Goal: Information Seeking & Learning: Learn about a topic

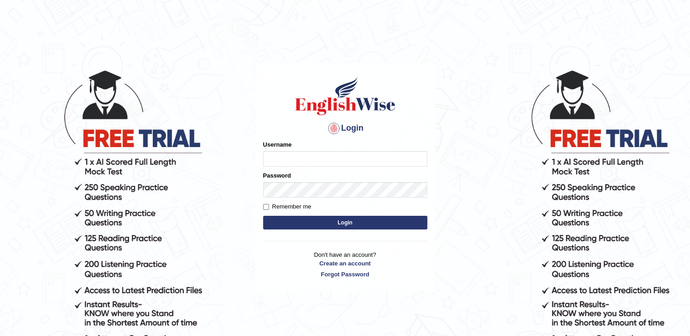
type input "pooja_pte"
click at [300, 219] on button "Login" at bounding box center [345, 223] width 164 height 14
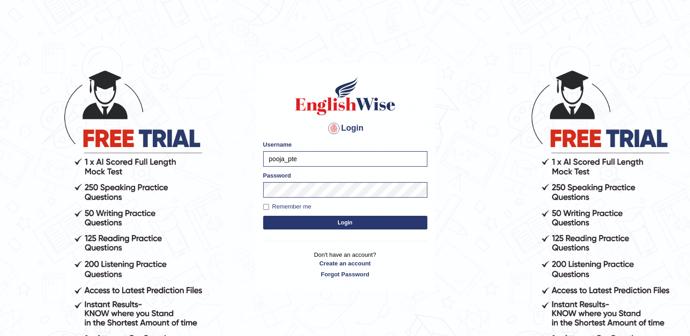
click at [329, 218] on button "Login" at bounding box center [345, 223] width 164 height 14
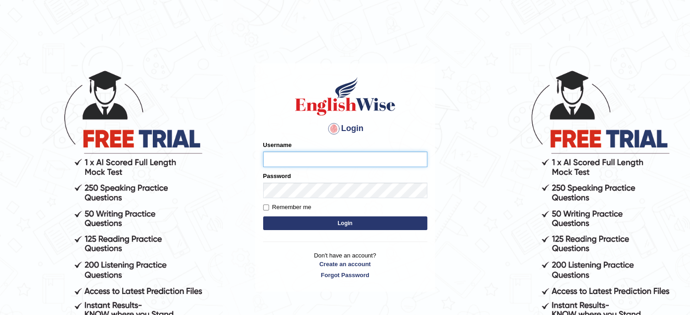
type input "pooja_pte"
click at [387, 217] on button "Login" at bounding box center [345, 223] width 164 height 14
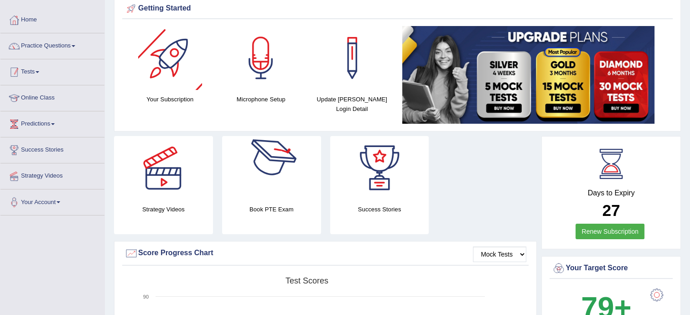
scroll to position [37, 0]
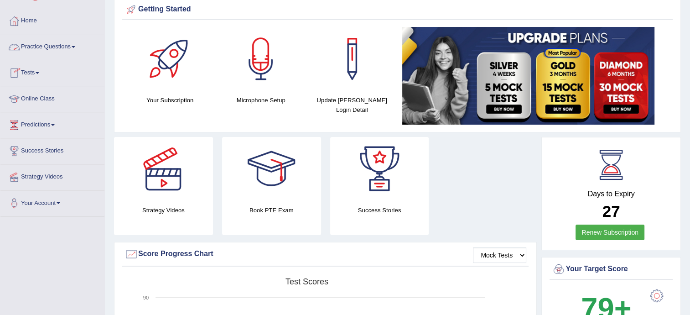
click at [68, 44] on link "Practice Questions" at bounding box center [52, 45] width 104 height 23
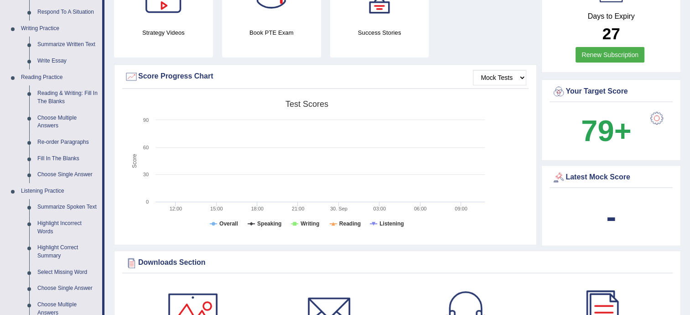
scroll to position [200, 0]
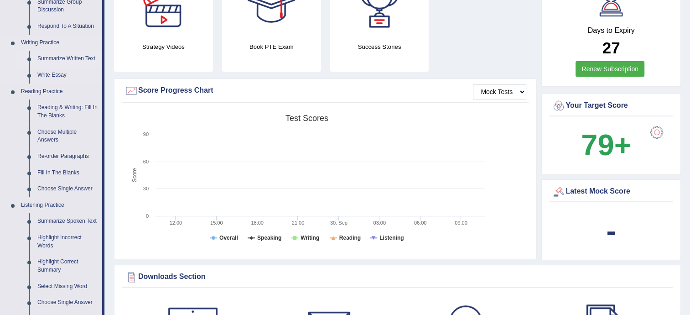
click at [71, 61] on link "Summarize Written Text" at bounding box center [67, 59] width 69 height 16
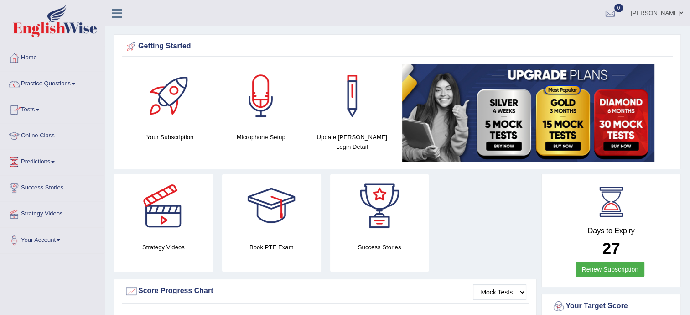
click at [62, 81] on link "Practice Questions" at bounding box center [52, 82] width 104 height 23
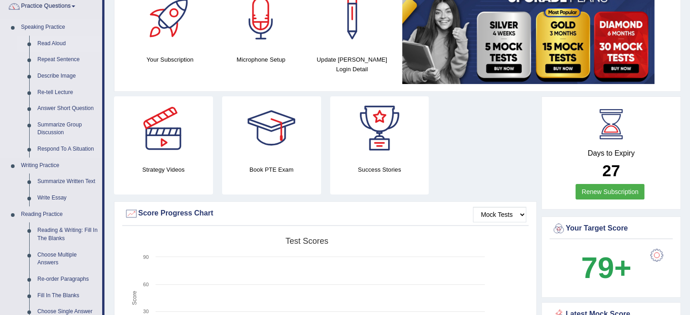
scroll to position [91, 0]
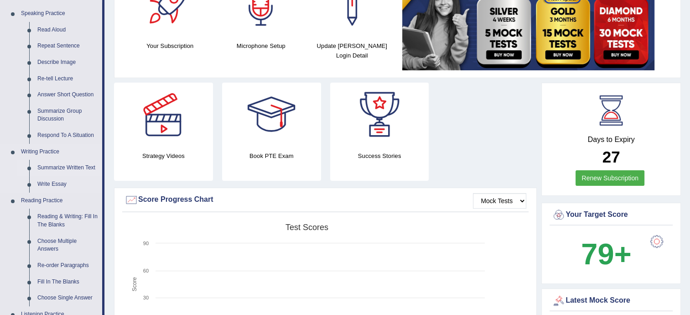
click at [57, 165] on link "Summarize Written Text" at bounding box center [67, 168] width 69 height 16
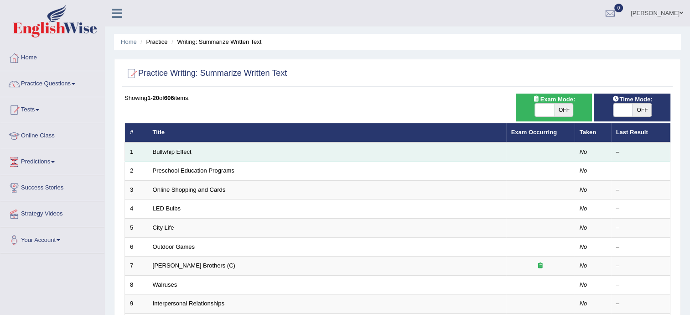
click at [185, 158] on td "Bullwhip Effect" at bounding box center [327, 151] width 358 height 19
drag, startPoint x: 185, startPoint y: 158, endPoint x: 164, endPoint y: 146, distance: 24.1
click at [164, 146] on td "Bullwhip Effect" at bounding box center [327, 151] width 358 height 19
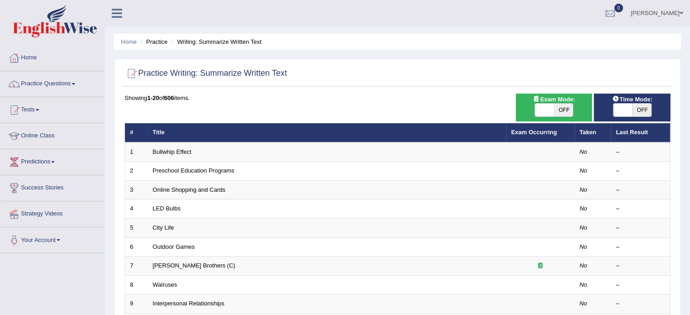
drag, startPoint x: 649, startPoint y: 4, endPoint x: 453, endPoint y: 64, distance: 204.6
click at [453, 64] on div "Practice Writing: Summarize Written Text Time Mode: ON OFF Exam Mode: ON OFF Sh…" at bounding box center [397, 316] width 567 height 515
click at [63, 268] on div "Toggle navigation Home Practice Questions Speaking Practice Read Aloud Repeat S…" at bounding box center [345, 299] width 690 height 599
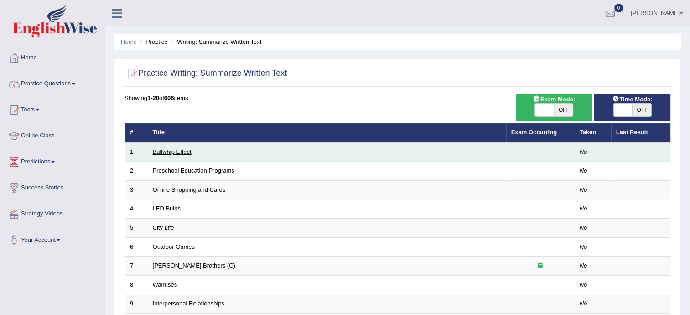
click at [176, 152] on link "Bullwhip Effect" at bounding box center [172, 151] width 39 height 7
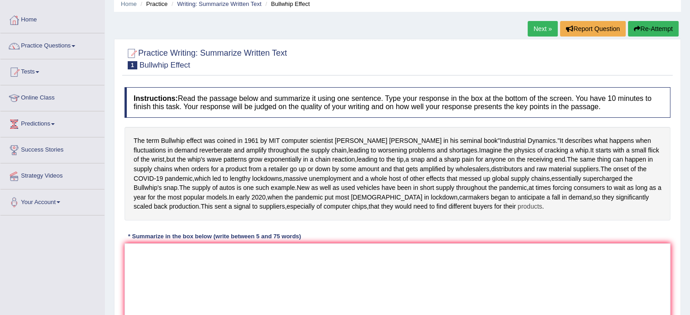
scroll to position [36, 0]
